Goal: Task Accomplishment & Management: Use online tool/utility

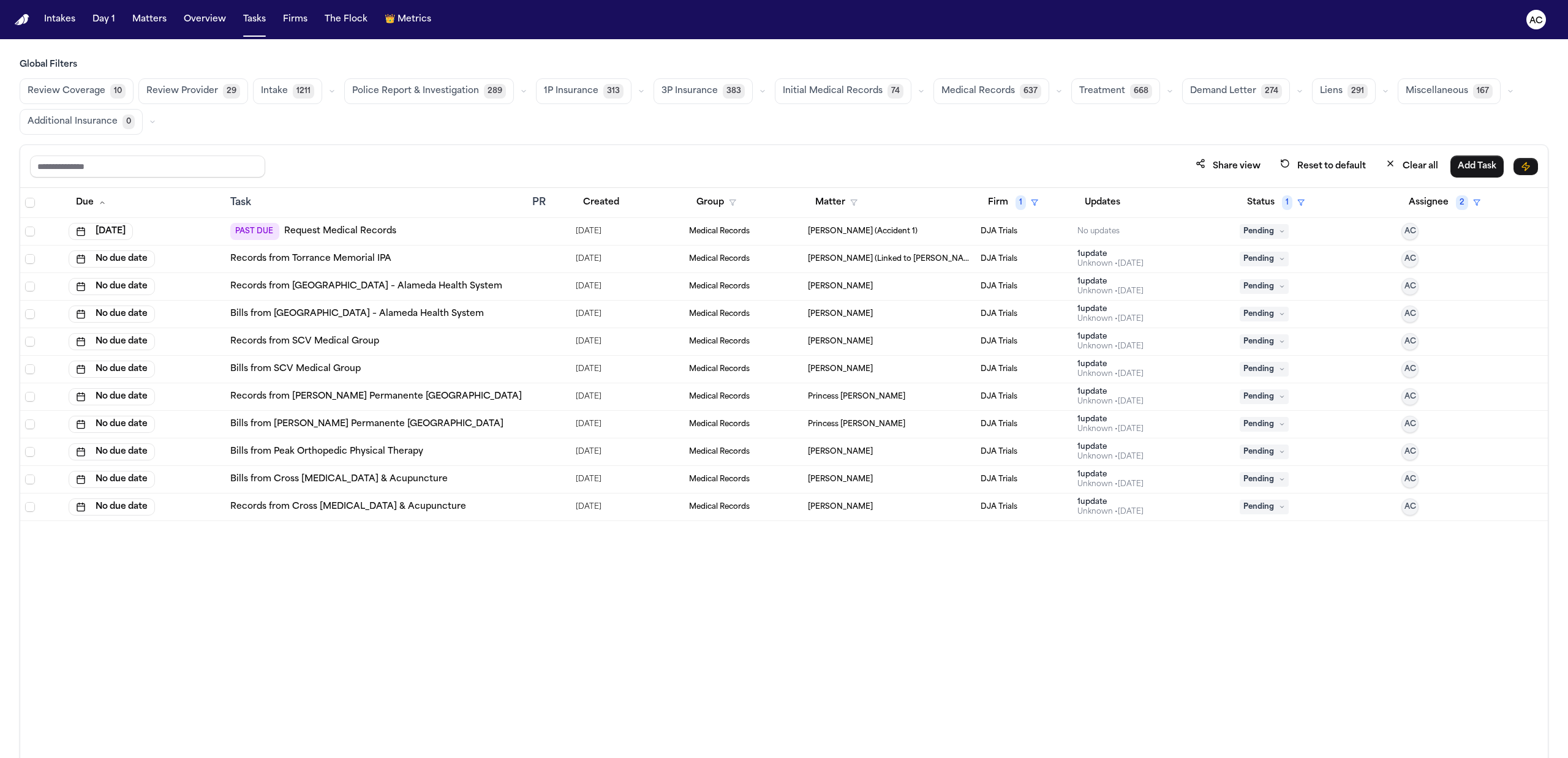
click at [347, 258] on link "Records from Torrance Memorial IPA" at bounding box center [311, 258] width 161 height 12
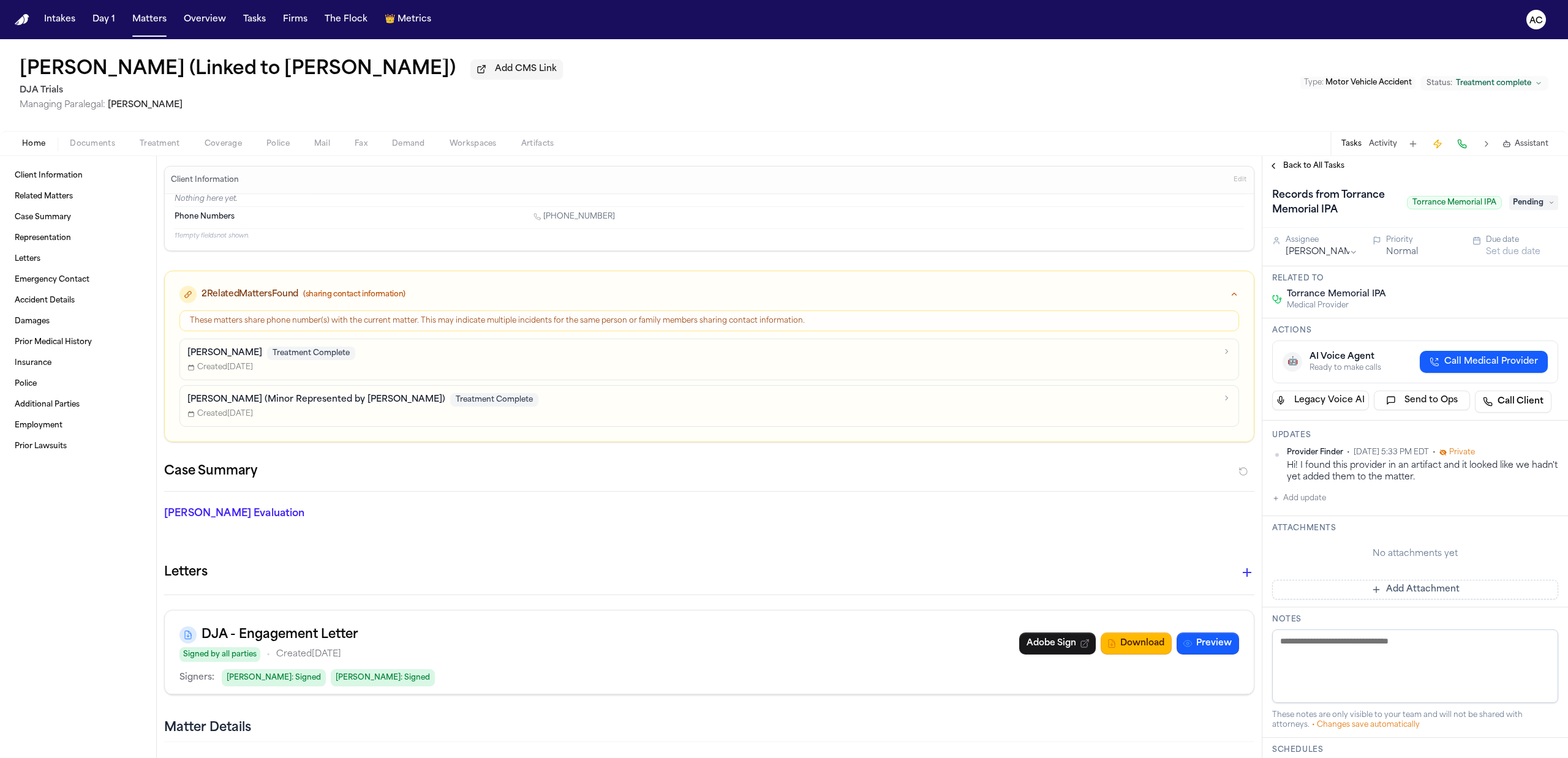
click at [115, 133] on div "Home Documents Treatment Coverage Police Mail Fax Demand Workspaces Artifacts T…" at bounding box center [784, 143] width 1568 height 24
click at [117, 150] on div "Home Documents Treatment Coverage Police Mail Fax Demand Workspaces Artifacts T…" at bounding box center [784, 143] width 1568 height 24
click at [111, 147] on span "Documents" at bounding box center [92, 143] width 45 height 10
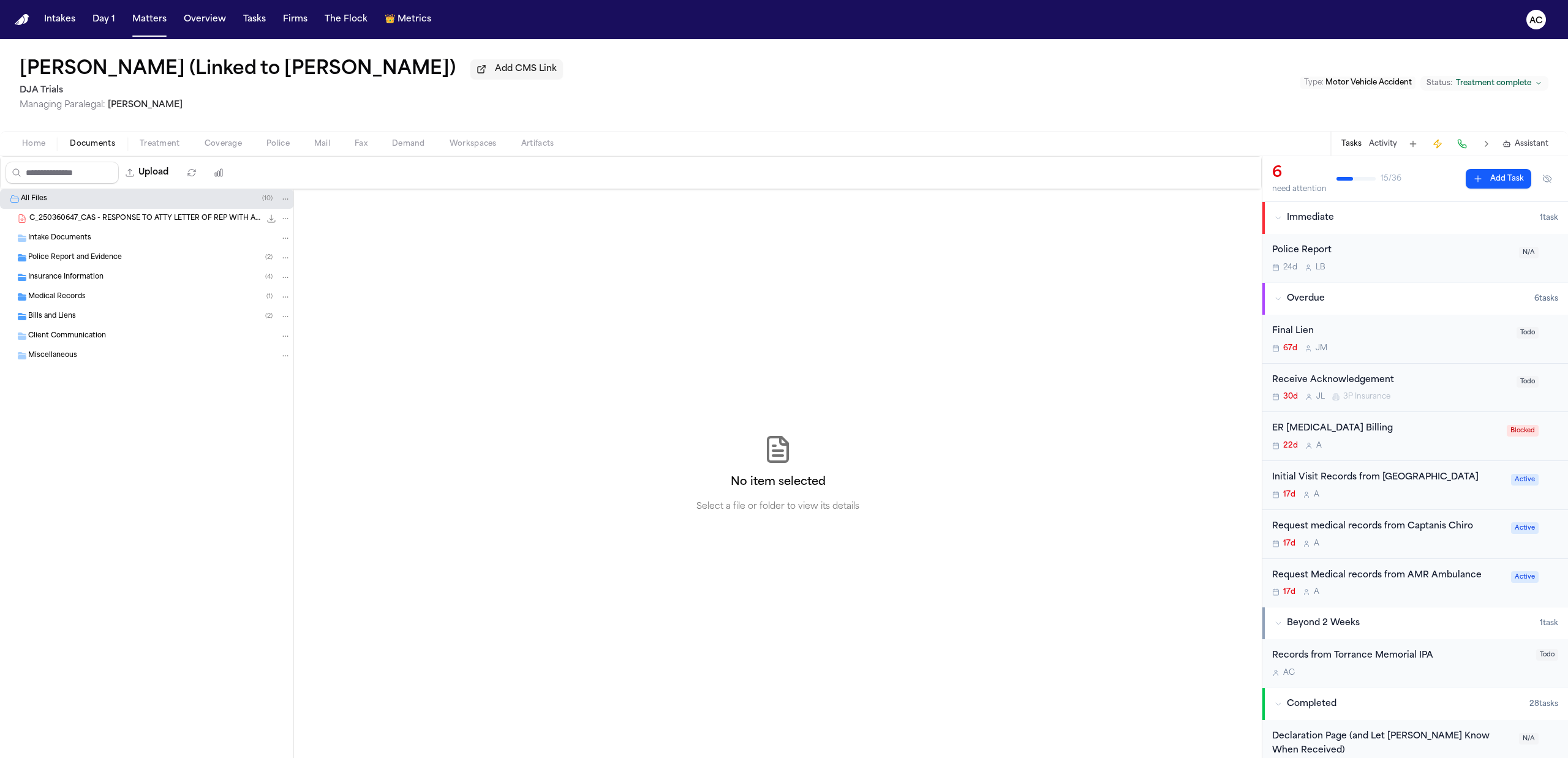
click at [94, 325] on div "Bills and Liens ( 2 )" at bounding box center [146, 316] width 293 height 20
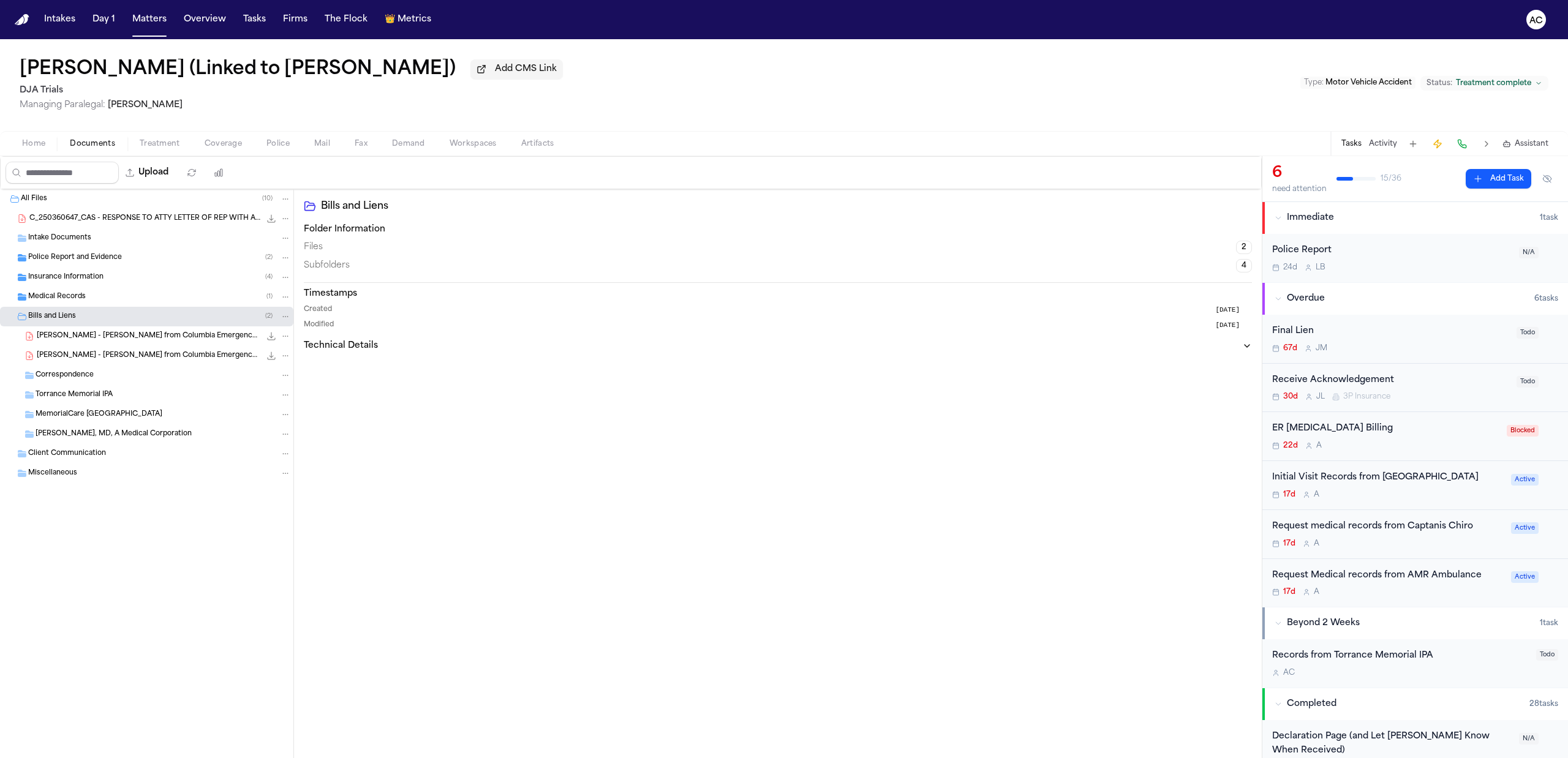
click at [65, 287] on div "Insurance Information ( 4 )" at bounding box center [146, 277] width 293 height 20
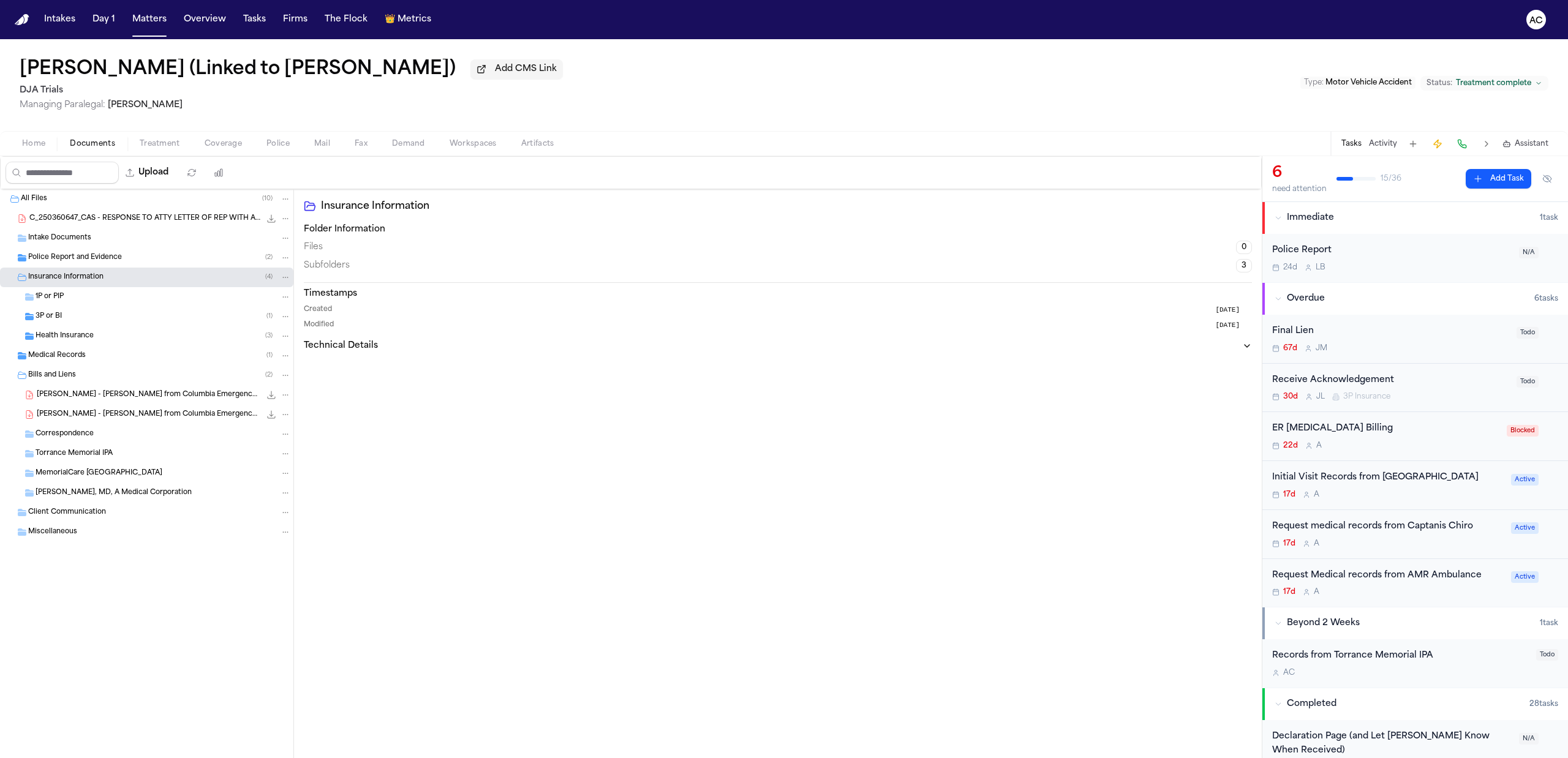
click at [65, 287] on div "Insurance Information ( 4 )" at bounding box center [146, 277] width 293 height 20
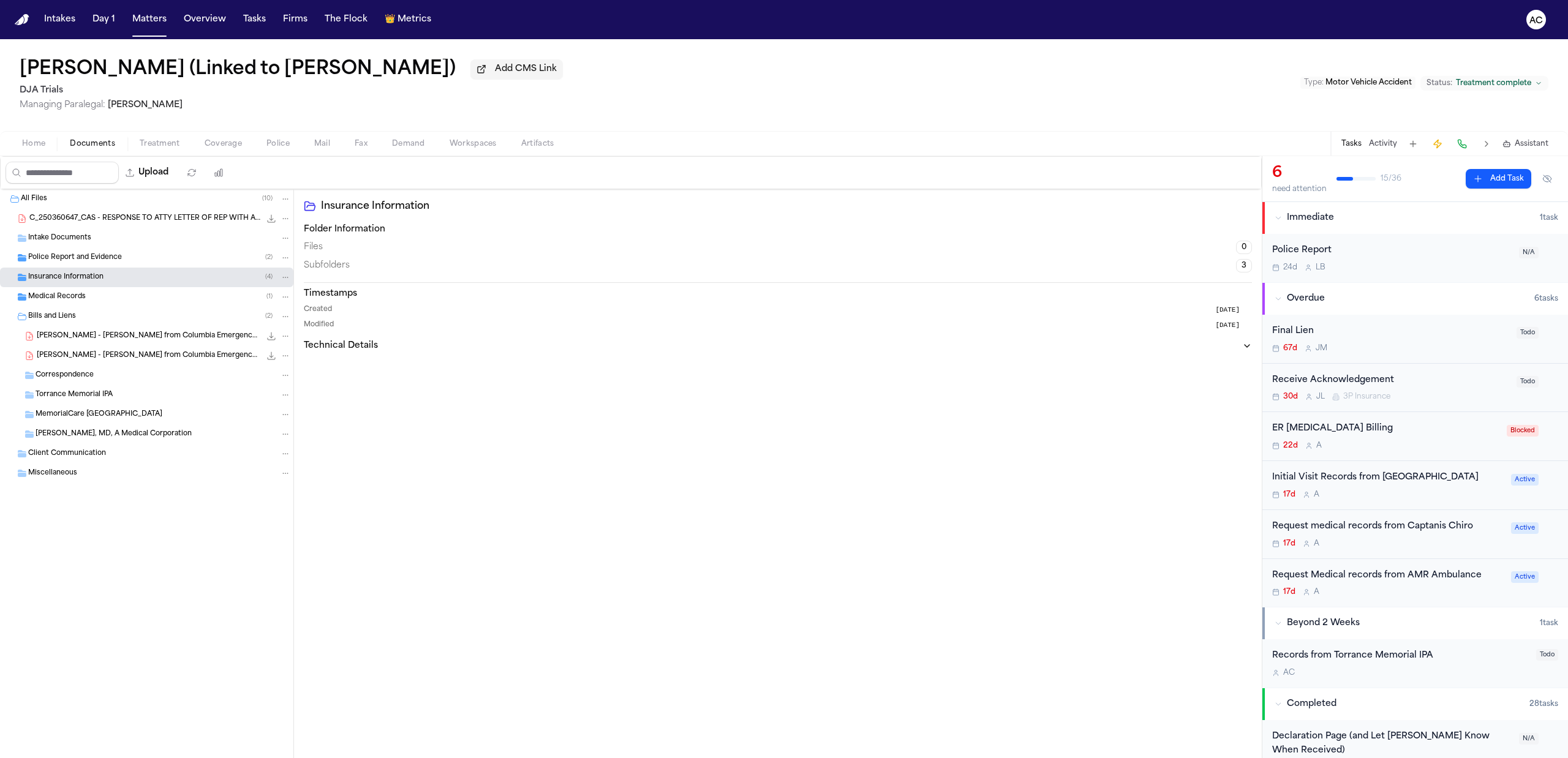
click at [73, 299] on span "Medical Records" at bounding box center [57, 297] width 57 height 10
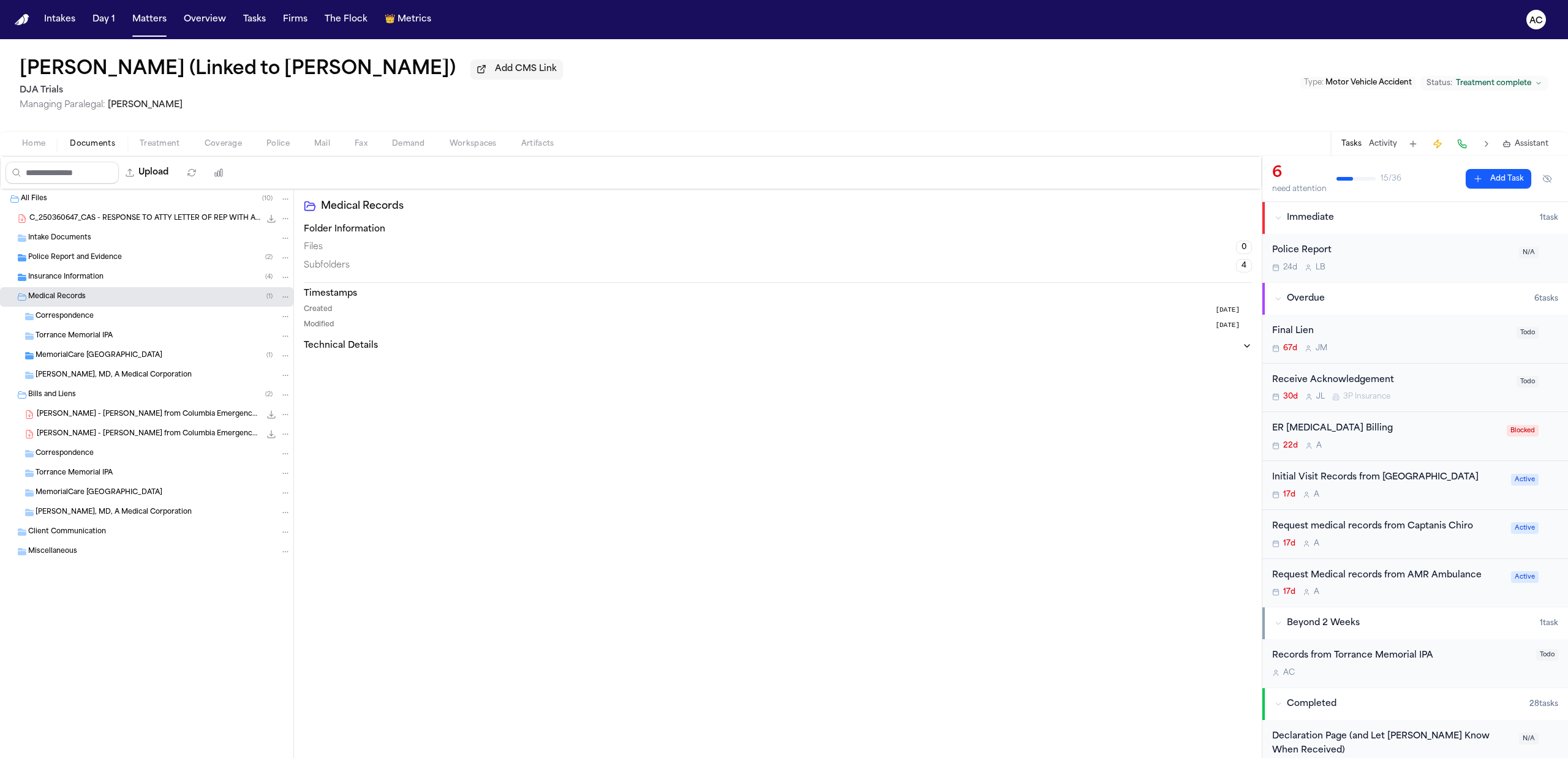
click at [93, 356] on span "MemorialCare [GEOGRAPHIC_DATA]" at bounding box center [99, 356] width 127 height 10
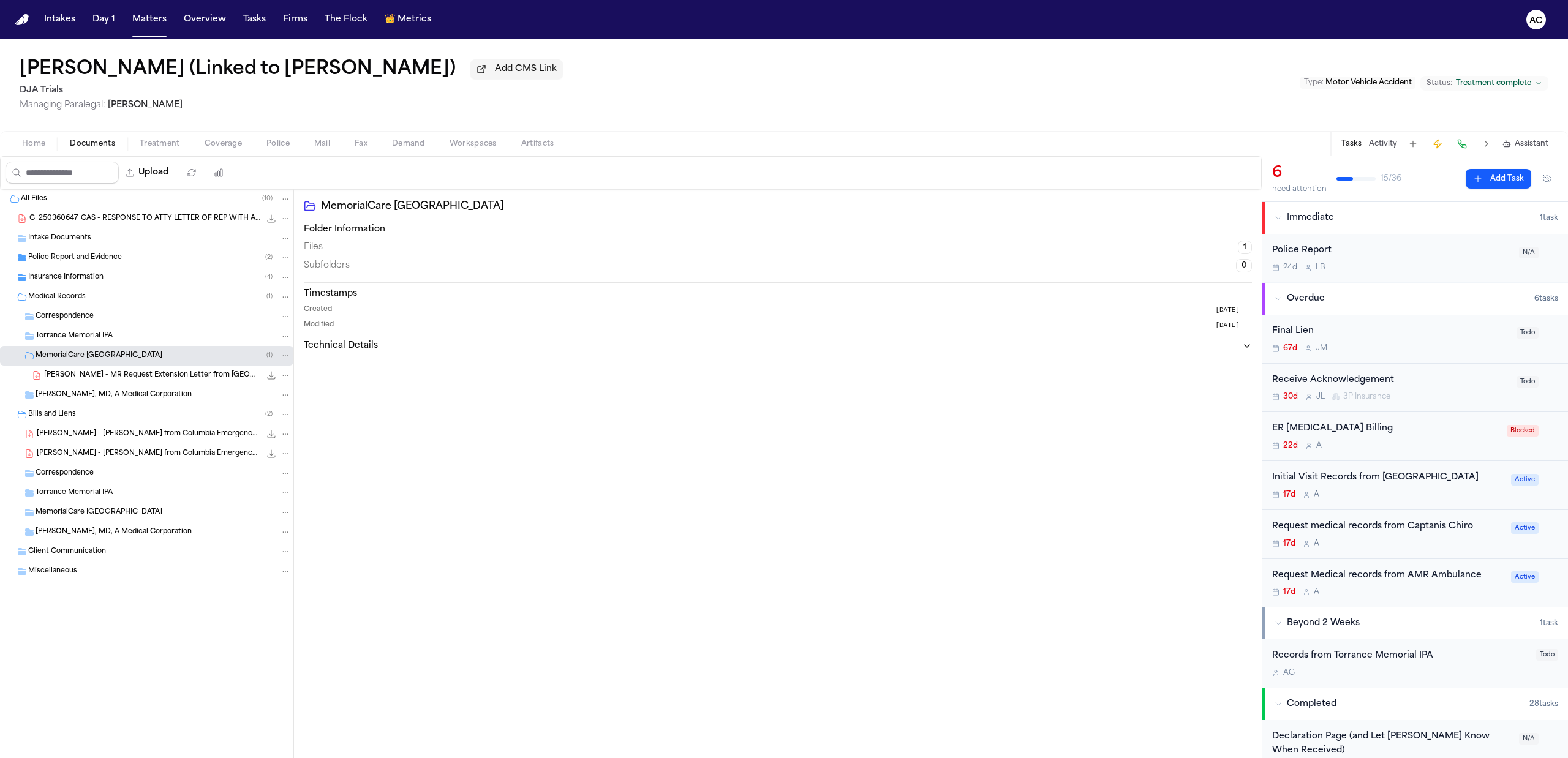
click at [1341, 662] on div "Records from Torrance Memorial IPA" at bounding box center [1401, 656] width 257 height 14
